Goal: Task Accomplishment & Management: Complete application form

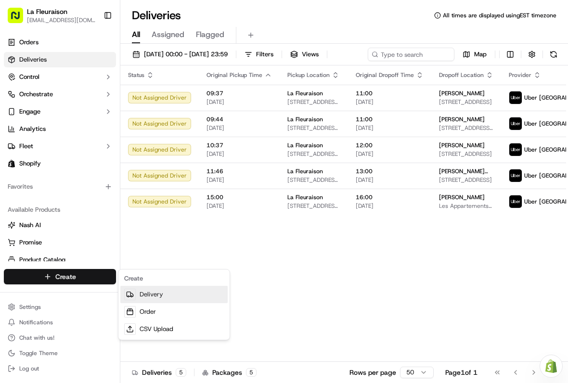
click at [175, 294] on link "Delivery" at bounding box center [173, 294] width 107 height 17
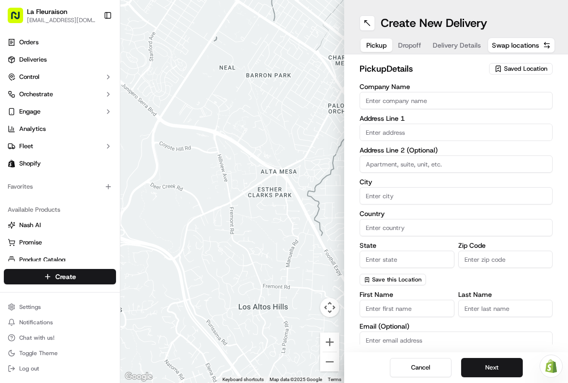
click at [526, 68] on span "Saved Location" at bounding box center [525, 68] width 43 height 9
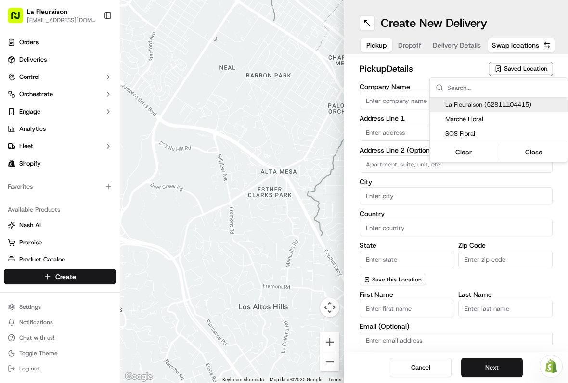
click at [490, 104] on span "La Fleuraison (52811104415)" at bounding box center [504, 105] width 118 height 9
type input "La Fleuraison"
type input "[GEOGRAPHIC_DATA]"
type input "CA"
type input "QC"
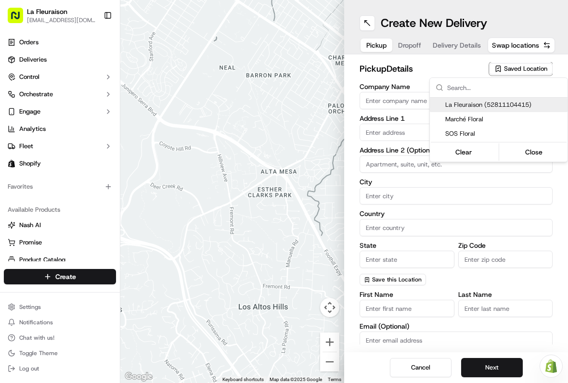
type input "H3H 1M4"
type input "[PHONE_NUMBER]"
type textarea "La Fleuraison"
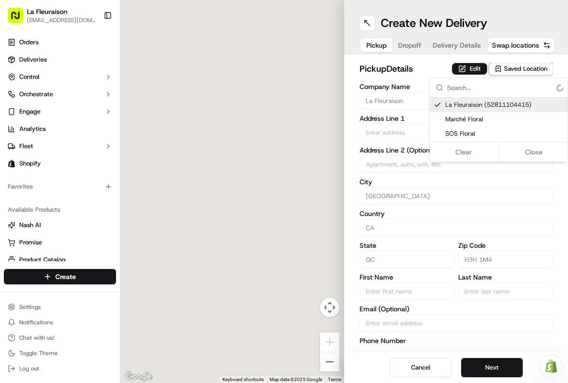
type input "1970 [GEOGRAPHIC_DATA][PERSON_NAME]"
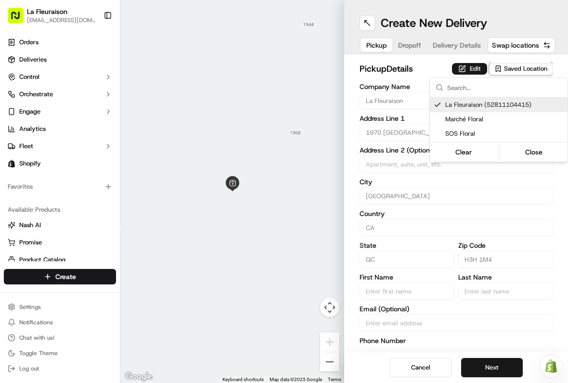
click at [538, 152] on button "Close" at bounding box center [534, 151] width 66 height 13
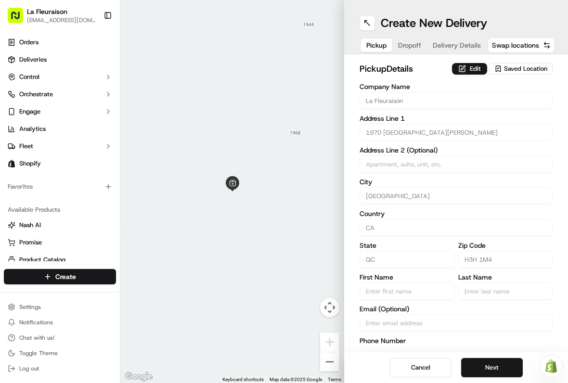
click at [500, 364] on button "Next" at bounding box center [492, 367] width 62 height 19
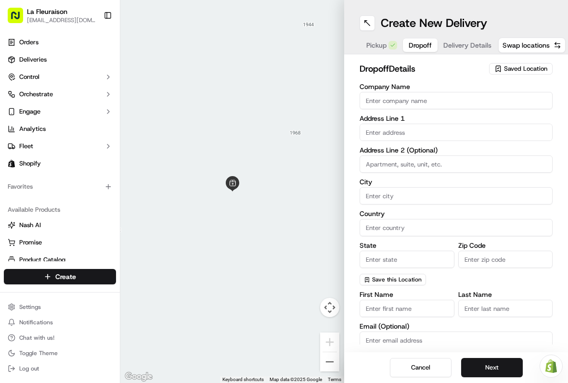
click at [400, 136] on input "text" at bounding box center [456, 132] width 193 height 17
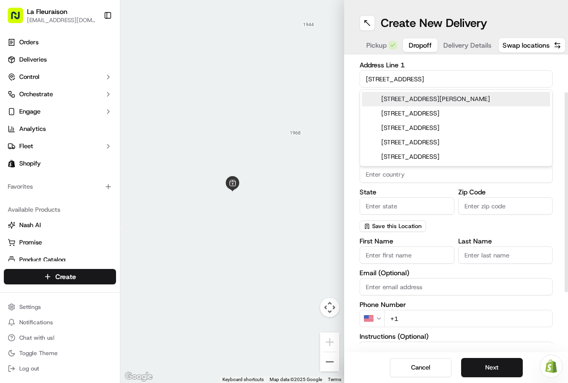
scroll to position [52, 0]
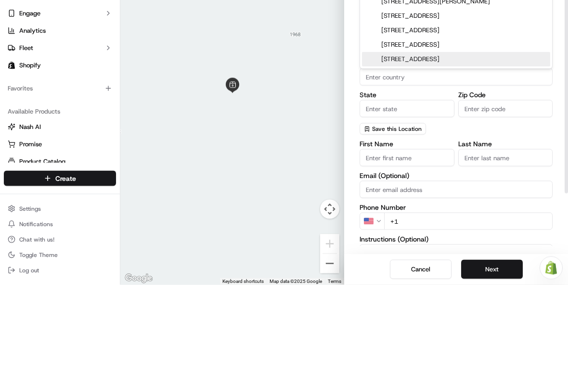
type input "[STREET_ADDRESS]"
click at [423, 198] on input "State" at bounding box center [407, 206] width 95 height 17
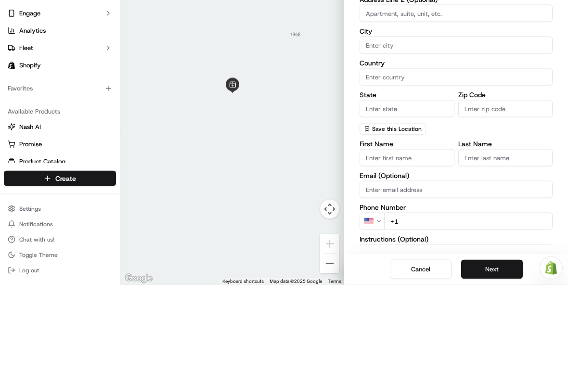
click at [414, 135] on input "City" at bounding box center [456, 143] width 193 height 17
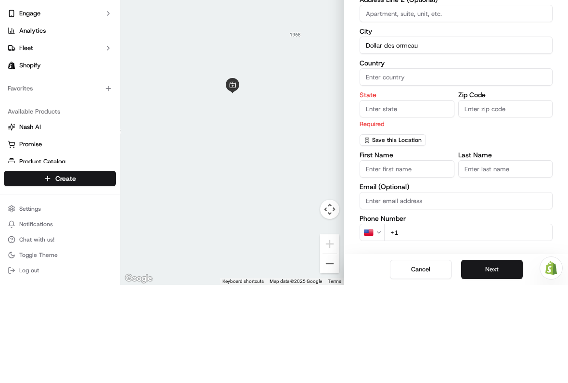
type input "Dollar des ormeau"
click at [412, 167] on input "Country" at bounding box center [456, 175] width 193 height 17
type input "[GEOGRAPHIC_DATA]"
click at [431, 135] on input "Dollar des ormeau" at bounding box center [456, 143] width 193 height 17
type input "Dollar des ormeaux"
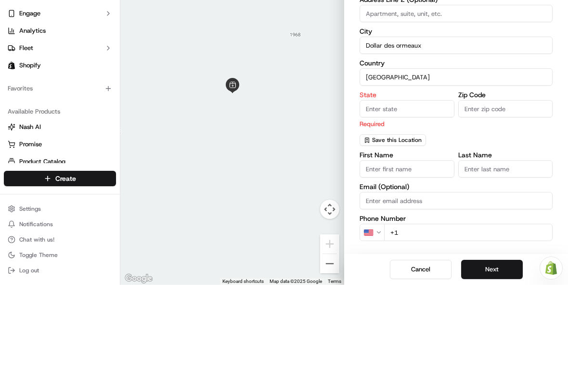
click at [410, 198] on input "State" at bounding box center [407, 206] width 95 height 17
type input "Qc"
click at [505, 198] on input "Zip Code" at bounding box center [505, 206] width 95 height 17
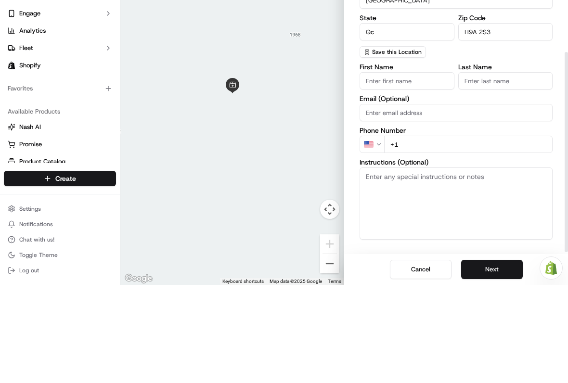
scroll to position [137, 0]
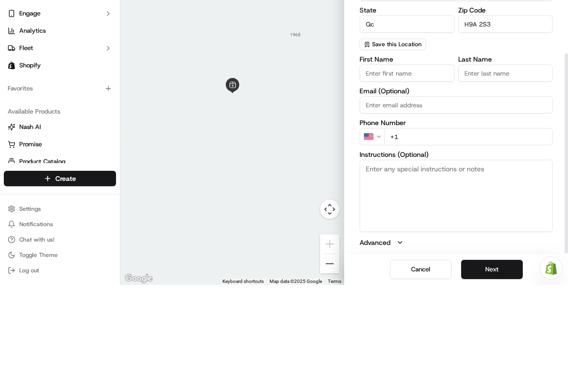
type input "H9A 2S3"
click at [434, 163] on input "First Name" at bounding box center [407, 171] width 95 height 17
type input "[PERSON_NAME]"
click at [509, 163] on input "Last Name" at bounding box center [505, 171] width 95 height 17
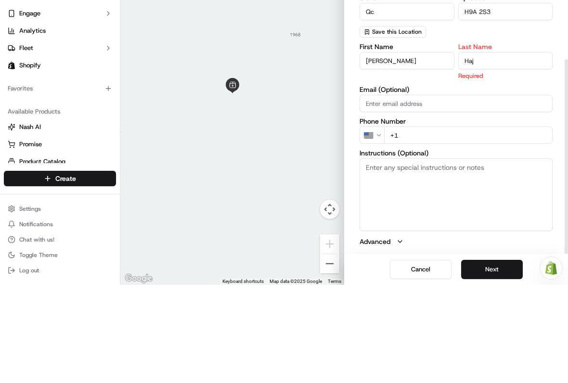
type input "Haj"
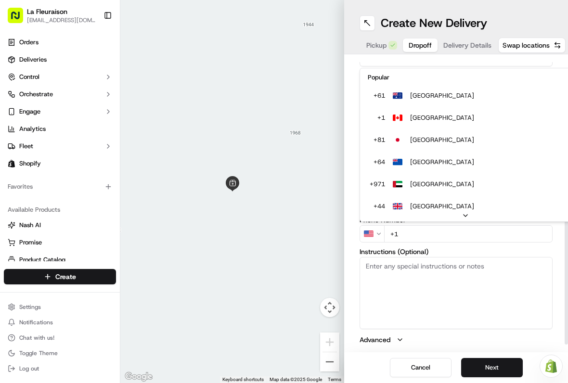
scroll to position [41, 0]
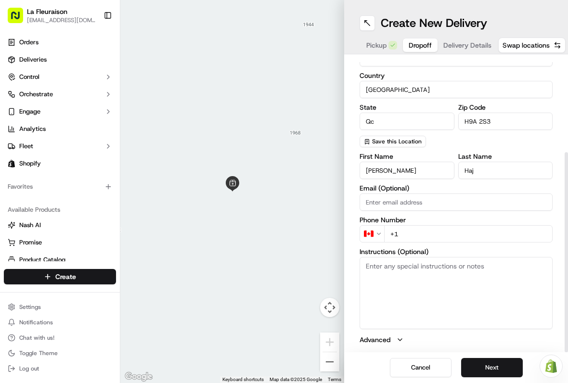
click at [427, 231] on input "+1" at bounding box center [468, 233] width 168 height 17
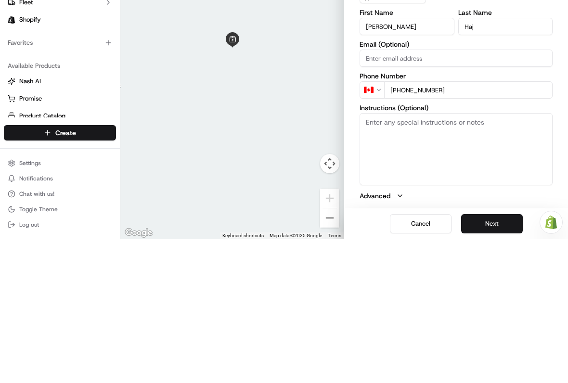
type input "[PHONE_NUMBER]"
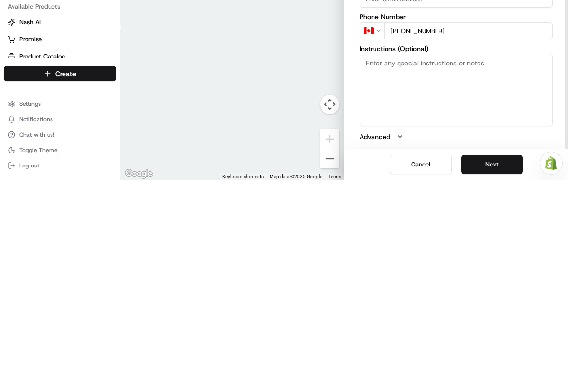
click at [505, 358] on button "Next" at bounding box center [492, 367] width 62 height 19
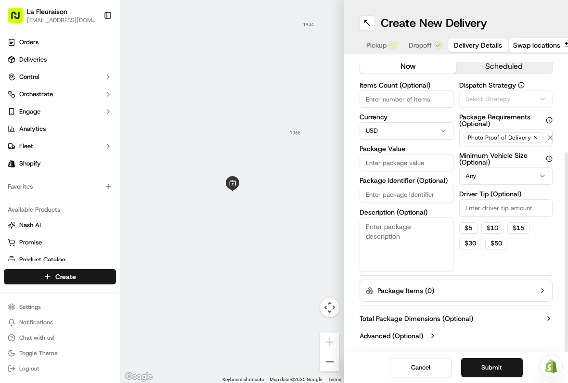
scroll to position [21, 0]
click at [416, 166] on input "Package Value" at bounding box center [407, 162] width 94 height 17
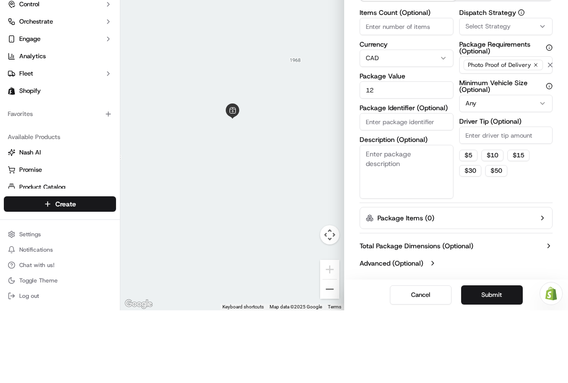
type input "125"
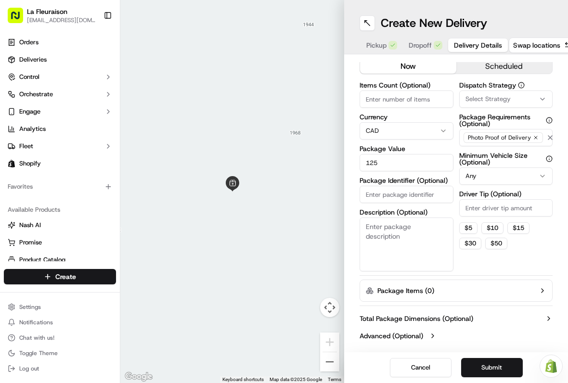
click at [57, 59] on link "Deliveries" at bounding box center [60, 59] width 112 height 15
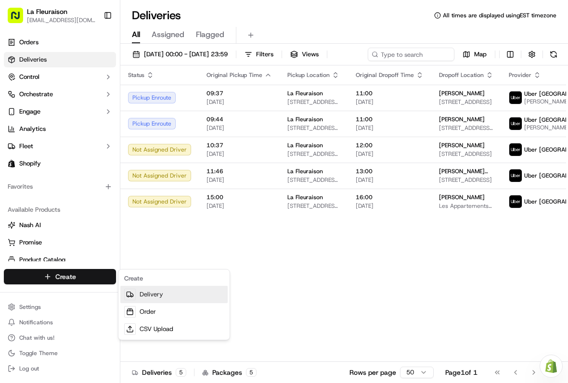
click at [176, 295] on link "Delivery" at bounding box center [173, 294] width 107 height 17
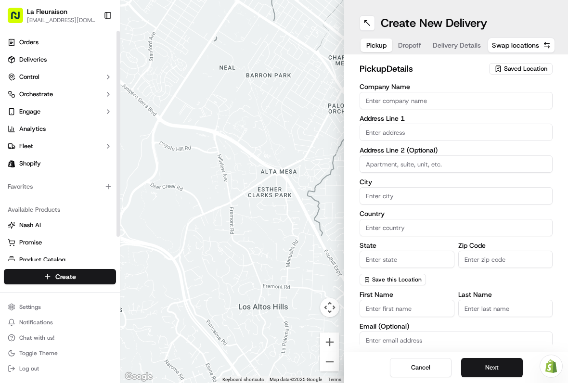
click at [68, 58] on link "Deliveries" at bounding box center [60, 59] width 112 height 15
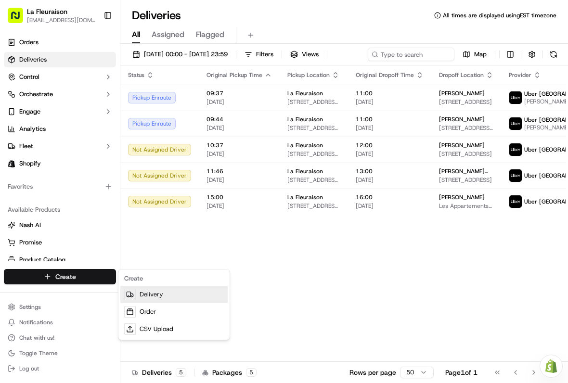
click at [167, 293] on link "Delivery" at bounding box center [173, 294] width 107 height 17
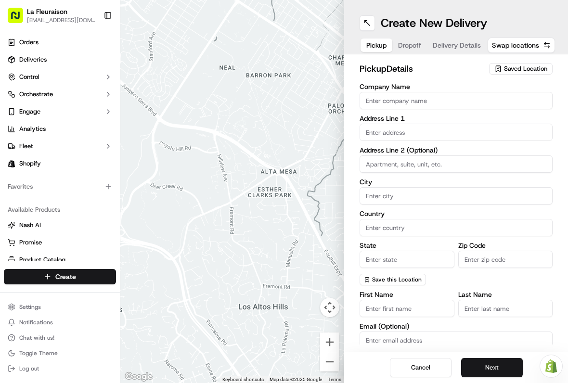
click at [530, 67] on span "Saved Location" at bounding box center [525, 68] width 43 height 9
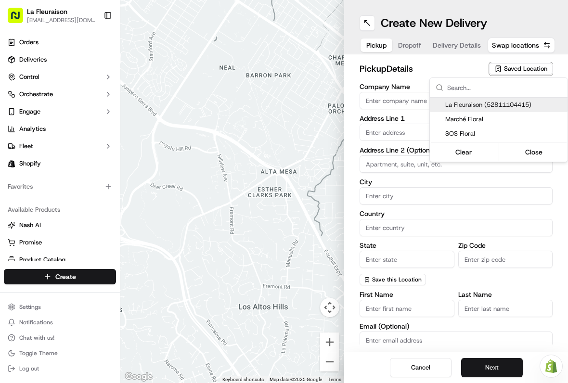
click at [514, 105] on span "La Fleuraison (52811104415)" at bounding box center [504, 105] width 118 height 9
type input "La Fleuraison"
type input "[GEOGRAPHIC_DATA]"
type input "CA"
type input "QC"
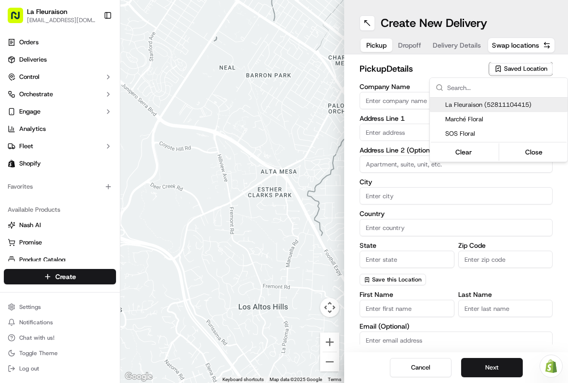
type input "H3H 1M4"
type input "[PHONE_NUMBER]"
type textarea "La Fleuraison"
type input "1970 [GEOGRAPHIC_DATA][PERSON_NAME]"
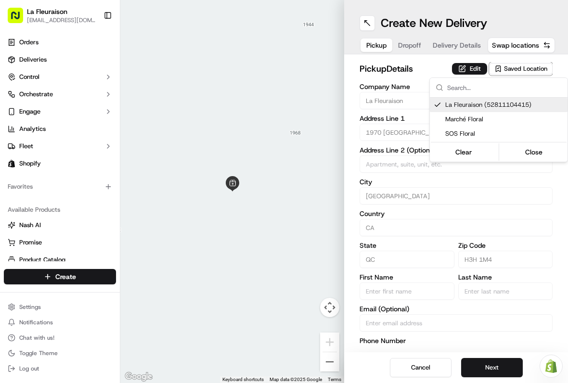
click at [536, 158] on button "Close" at bounding box center [534, 151] width 66 height 13
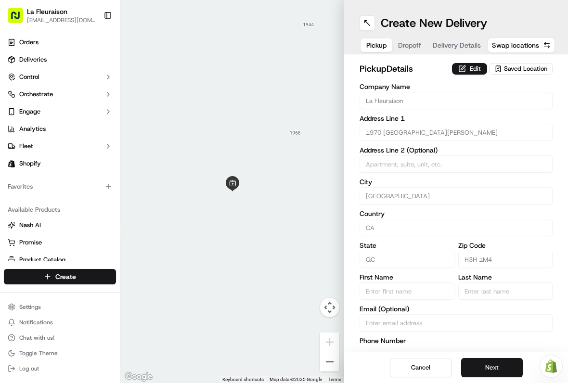
click at [504, 358] on button "Next" at bounding box center [492, 367] width 62 height 19
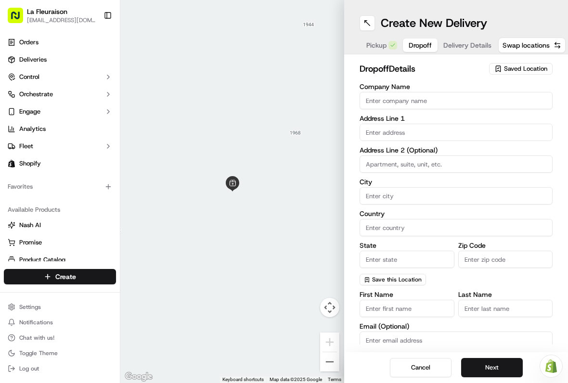
click at [402, 135] on input "text" at bounding box center [456, 132] width 193 height 17
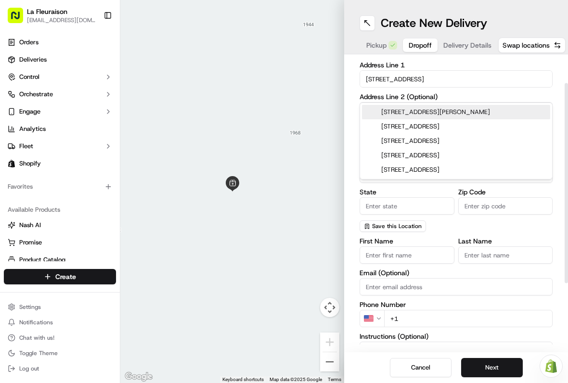
scroll to position [57, 0]
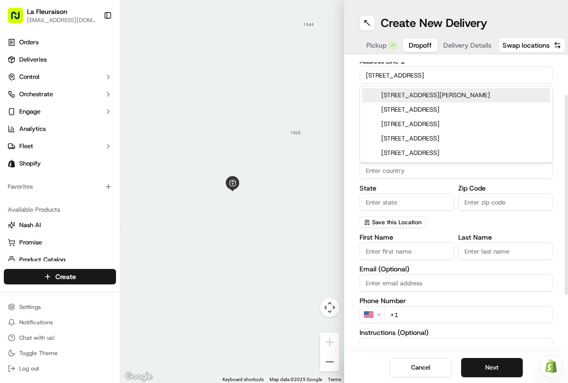
type input "[STREET_ADDRESS]"
click at [374, 173] on input "Country" at bounding box center [456, 170] width 193 height 17
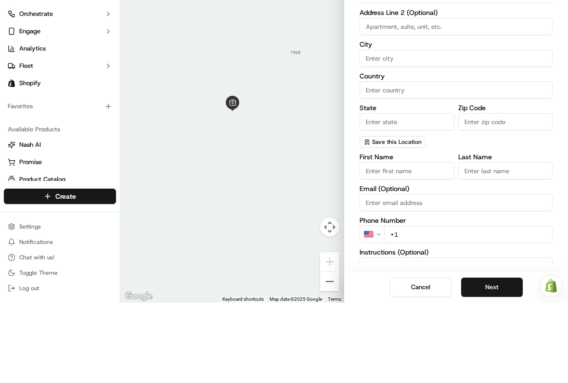
click at [496, 185] on div "Zip Code" at bounding box center [505, 198] width 95 height 26
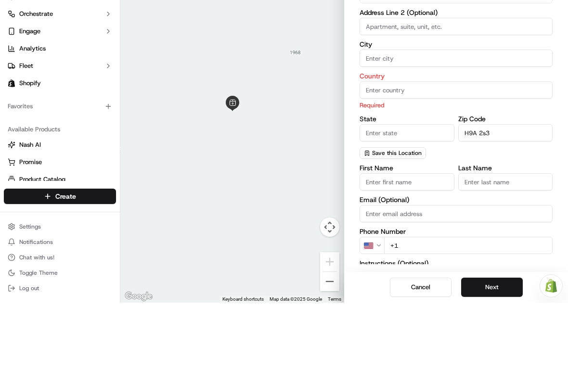
type input "H9A 2s3"
click at [553, 164] on div "dropoff Details Saved Location Company Name Address Line [GEOGRAPHIC_DATA] Addr…" at bounding box center [456, 203] width 224 height 298
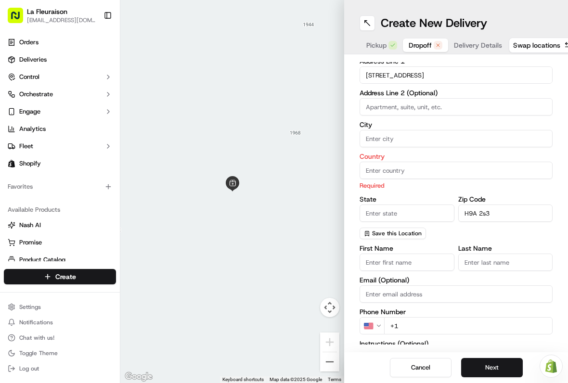
click at [457, 101] on input at bounding box center [456, 106] width 193 height 17
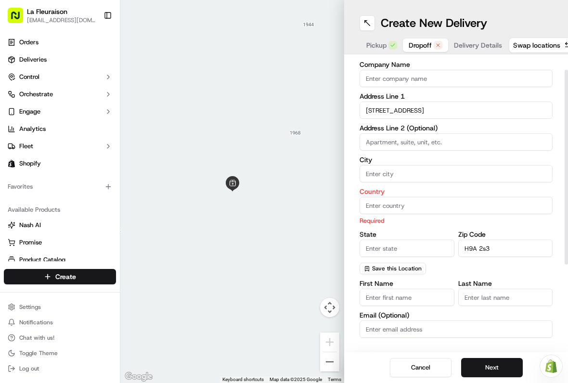
click at [447, 115] on input "[STREET_ADDRESS]" at bounding box center [456, 110] width 193 height 17
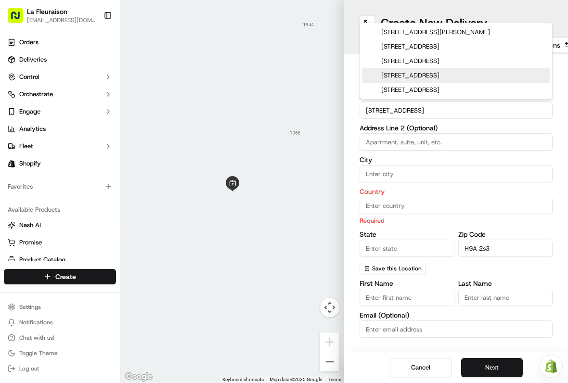
click at [445, 111] on input "[STREET_ADDRESS]" at bounding box center [456, 110] width 193 height 17
click at [388, 110] on input "[STREET_ADDRESS]" at bounding box center [456, 110] width 193 height 17
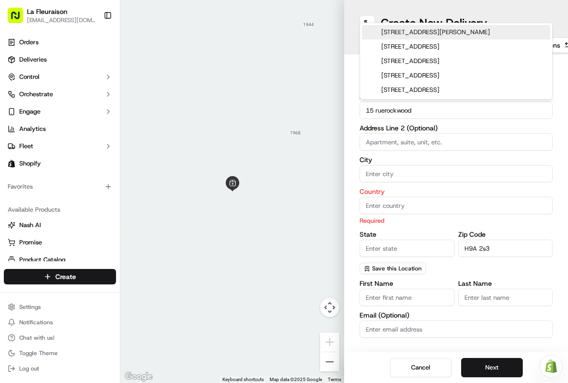
type input "[STREET_ADDRESS]"
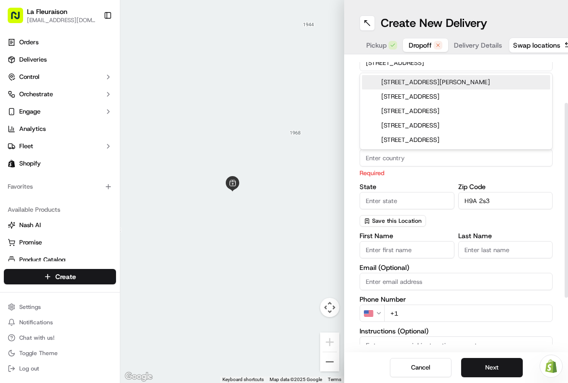
scroll to position [70, 0]
click at [401, 159] on input "Country" at bounding box center [456, 157] width 193 height 17
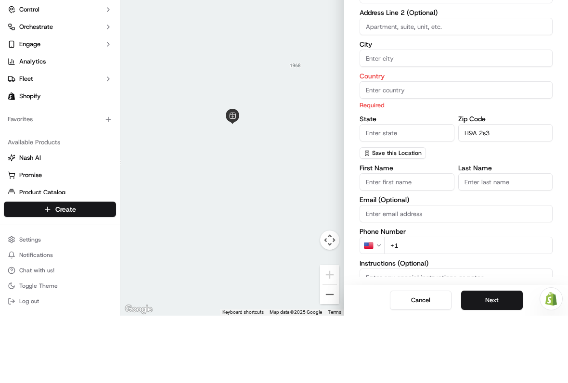
click at [426, 117] on input "City" at bounding box center [456, 125] width 193 height 17
click at [410, 117] on input "[PERSON_NAME] des ormeaux" at bounding box center [456, 125] width 193 height 17
type input "[PERSON_NAME] des ormeaux"
click at [445, 149] on input "Country" at bounding box center [456, 157] width 193 height 17
click at [444, 149] on input "Country" at bounding box center [456, 157] width 193 height 17
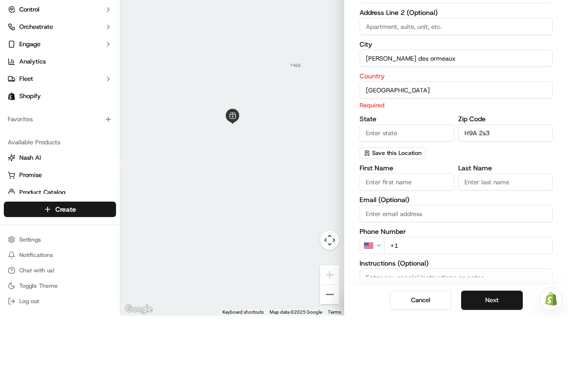
click at [401, 134] on div "Company Name Address Line [STREET_ADDRESS] Address Line 2 (Optional) City Dolla…" at bounding box center [456, 119] width 193 height 213
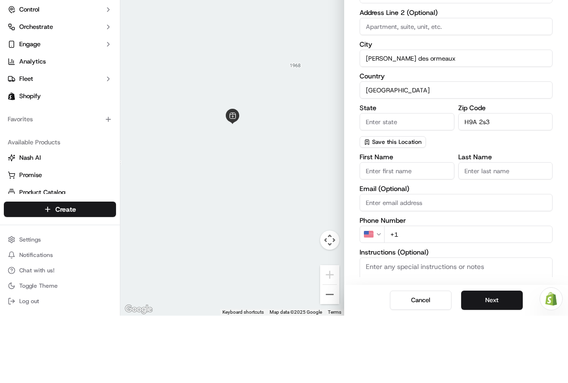
click at [421, 149] on input "[GEOGRAPHIC_DATA]" at bounding box center [456, 157] width 193 height 17
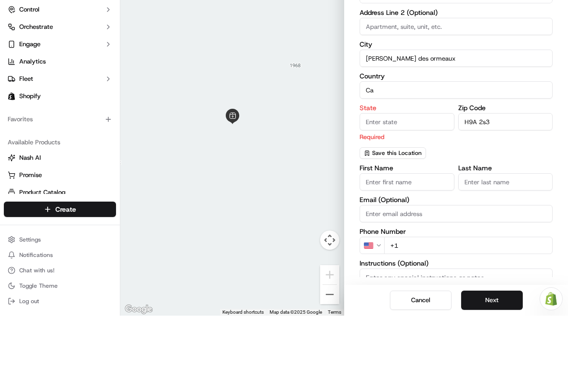
type input "C"
type input "[GEOGRAPHIC_DATA]"
click at [413, 180] on input "State" at bounding box center [407, 188] width 95 height 17
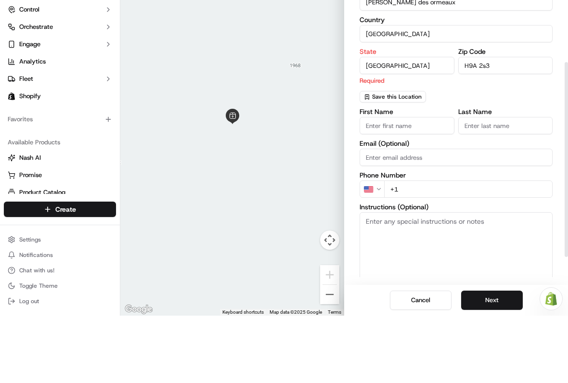
scroll to position [128, 0]
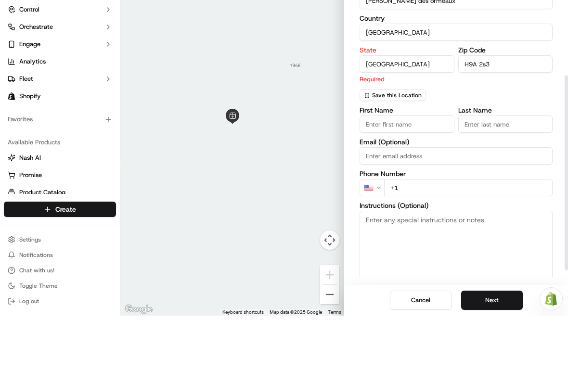
type input "[GEOGRAPHIC_DATA]"
click at [408, 174] on div "First Name Last Name Email (Optional) Phone Number US +1 Instructions (Optional…" at bounding box center [456, 270] width 193 height 192
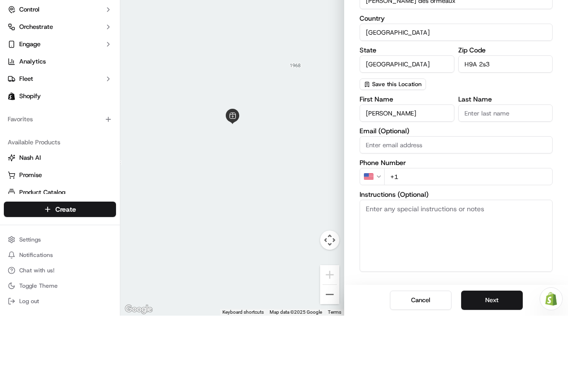
type input "[PERSON_NAME]"
click at [514, 172] on input "Last Name" at bounding box center [505, 180] width 95 height 17
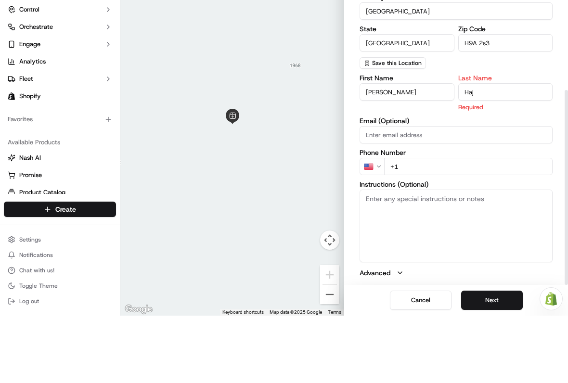
type input "Haj"
click at [414, 193] on input "Email (Optional)" at bounding box center [456, 201] width 193 height 17
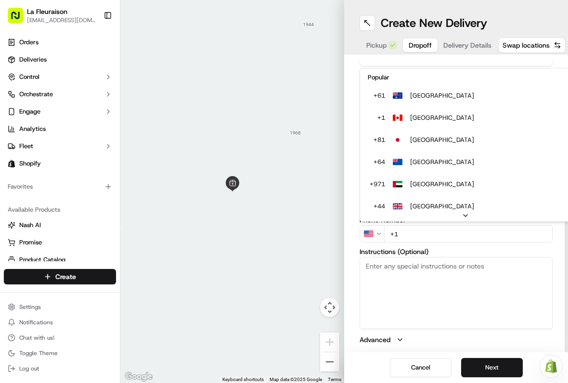
scroll to position [41, 0]
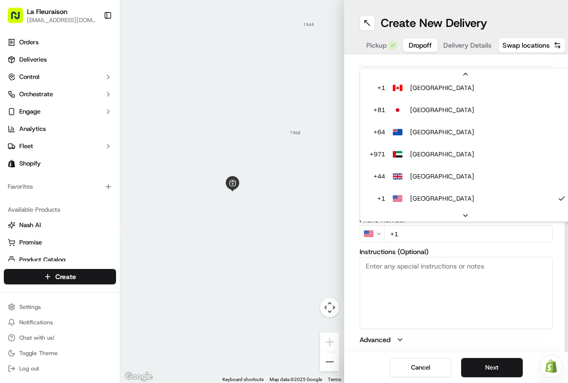
click at [424, 85] on input "[GEOGRAPHIC_DATA]" at bounding box center [456, 89] width 193 height 17
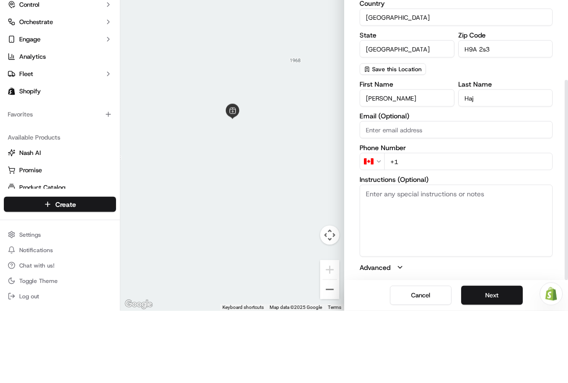
click at [426, 225] on input "+1" at bounding box center [468, 233] width 168 height 17
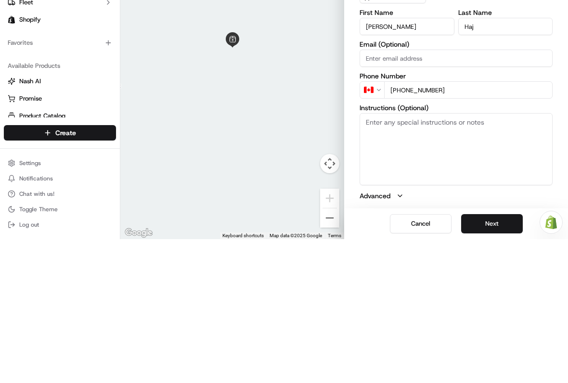
type input "[PHONE_NUMBER]"
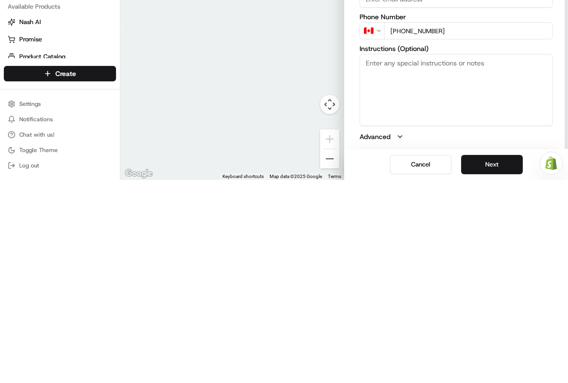
click at [503, 358] on button "Next" at bounding box center [492, 367] width 62 height 19
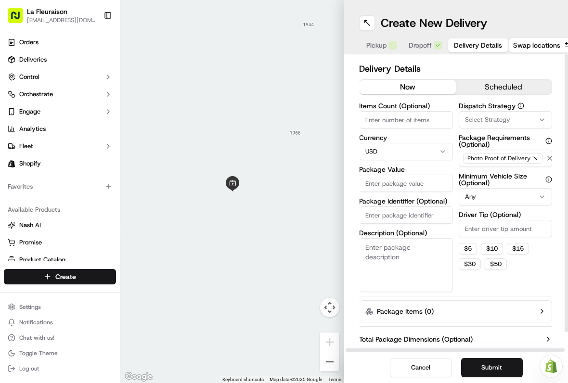
scroll to position [0, 1]
click at [409, 183] on input "Package Value" at bounding box center [406, 183] width 94 height 17
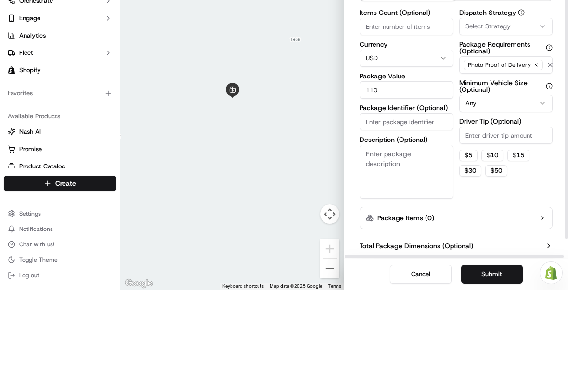
scroll to position [0, 0]
type input "110"
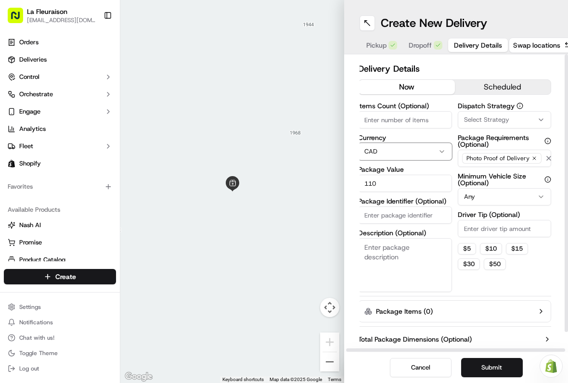
scroll to position [0, 2]
click at [511, 82] on button "scheduled" at bounding box center [502, 87] width 96 height 14
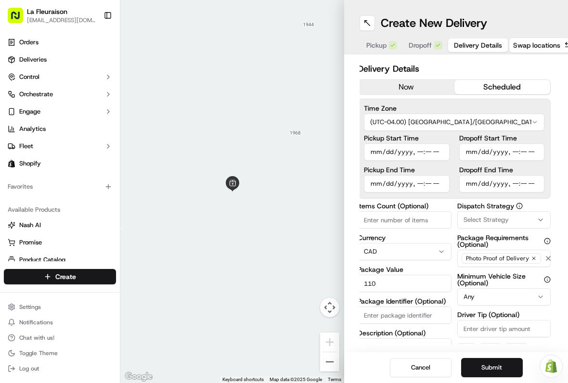
click at [423, 151] on input "Pickup Start Time" at bounding box center [407, 151] width 86 height 17
type input "[DATE]T09:52"
click at [499, 364] on button "Submit" at bounding box center [492, 367] width 62 height 19
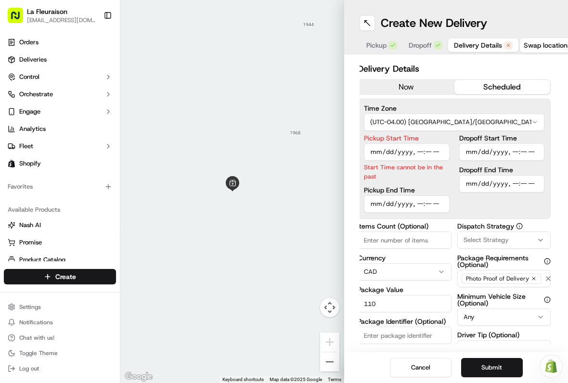
click at [397, 160] on input "Pickup Start Time" at bounding box center [407, 151] width 86 height 17
click at [441, 152] on input "Pickup Start Time" at bounding box center [407, 151] width 86 height 17
click at [416, 86] on button "now" at bounding box center [406, 87] width 96 height 14
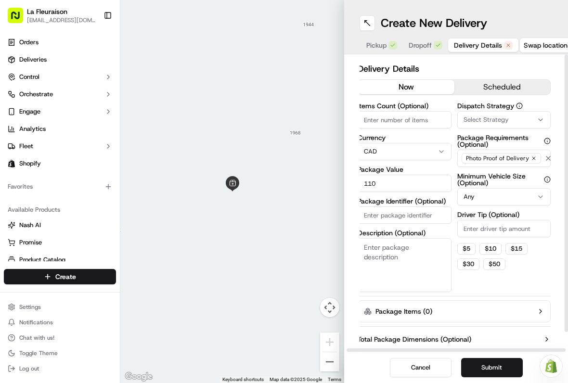
click at [508, 87] on button "scheduled" at bounding box center [502, 87] width 96 height 14
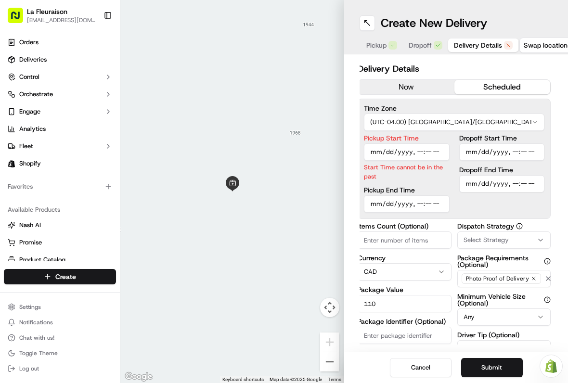
click at [503, 374] on button "Submit" at bounding box center [492, 367] width 62 height 19
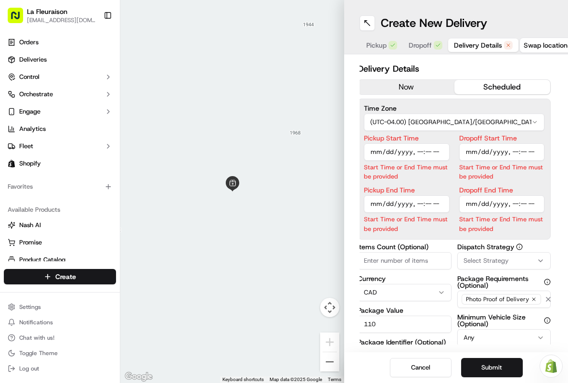
click at [415, 86] on button "now" at bounding box center [406, 87] width 96 height 14
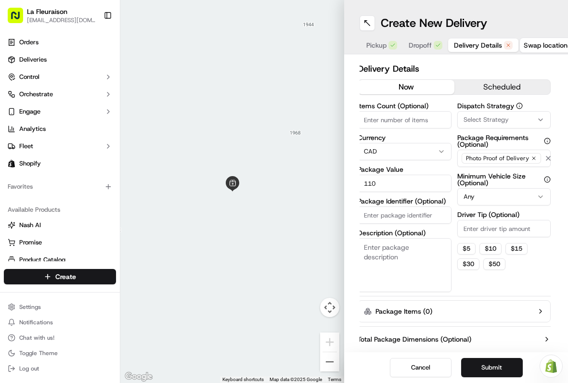
click at [501, 367] on button "Submit" at bounding box center [492, 367] width 62 height 19
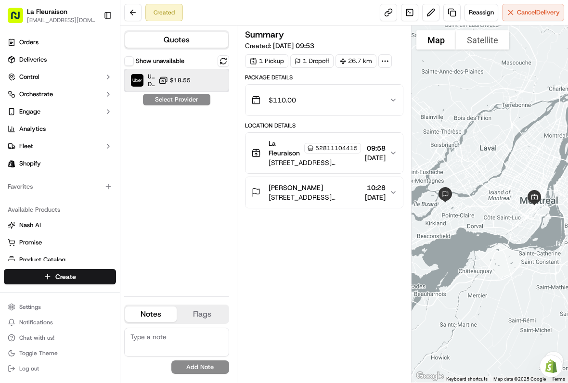
click at [145, 74] on div "Uber Canada Dropoff ETA 1 hour" at bounding box center [142, 80] width 24 height 15
click at [191, 96] on button "Assign Provider" at bounding box center [176, 100] width 68 height 12
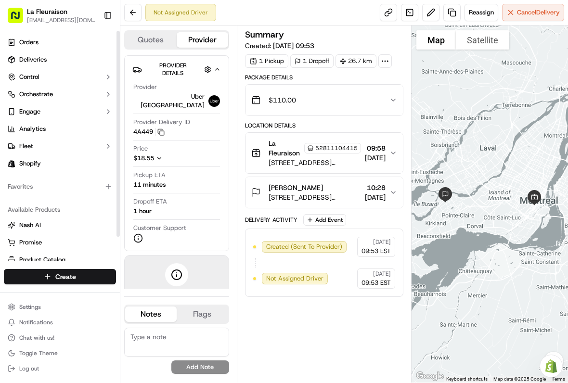
click at [60, 58] on link "Deliveries" at bounding box center [60, 59] width 112 height 15
